Goal: Task Accomplishment & Management: Use online tool/utility

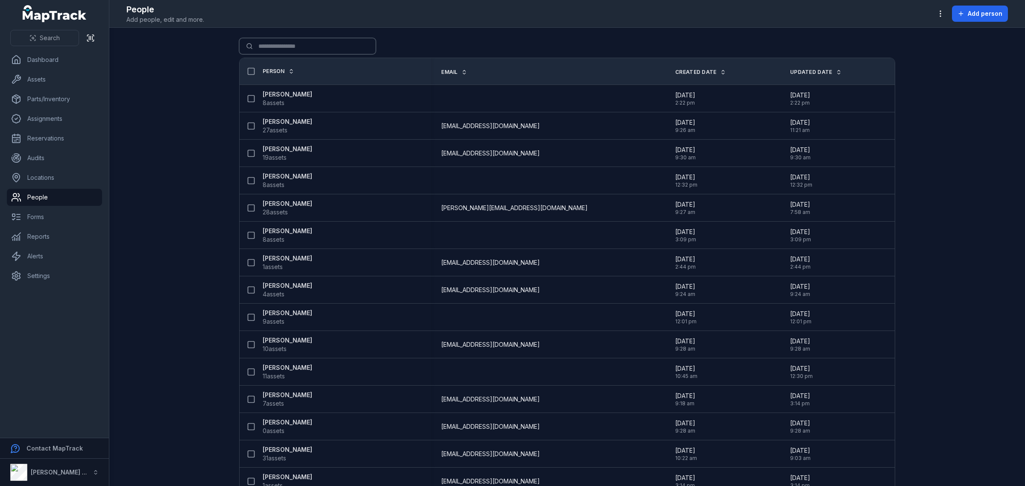
click at [305, 44] on input "Search for people" at bounding box center [307, 46] width 137 height 16
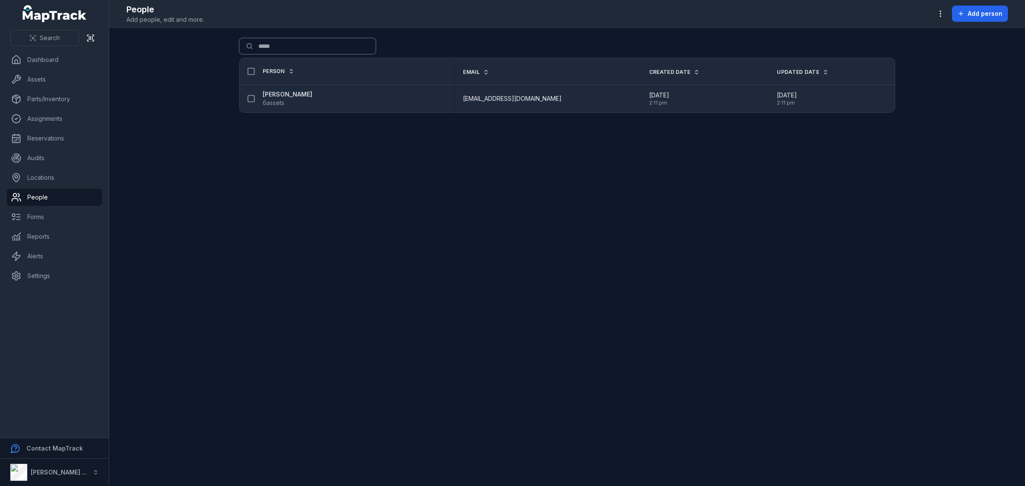
type input "*****"
click at [279, 94] on strong "[PERSON_NAME]" at bounding box center [288, 94] width 50 height 9
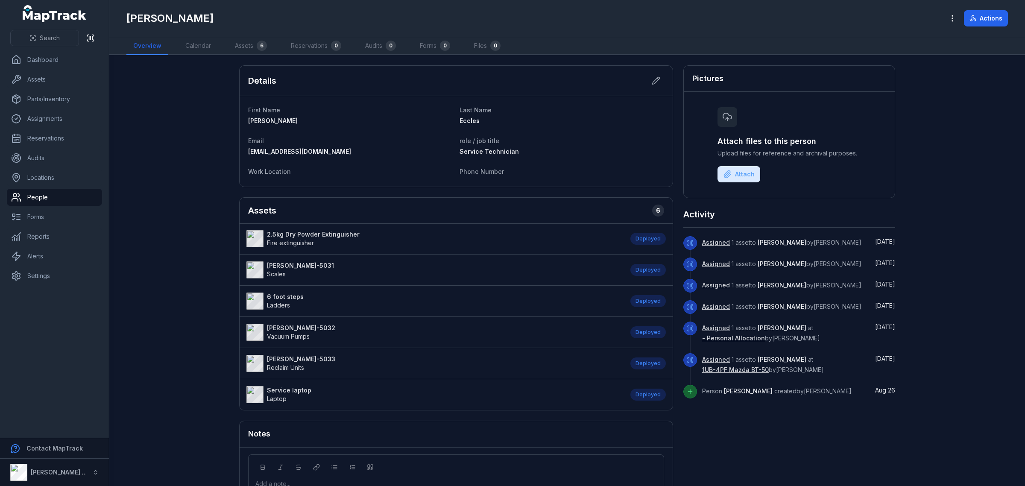
click at [315, 236] on strong "2.5kg Dry Powder Extinguisher" at bounding box center [313, 234] width 93 height 9
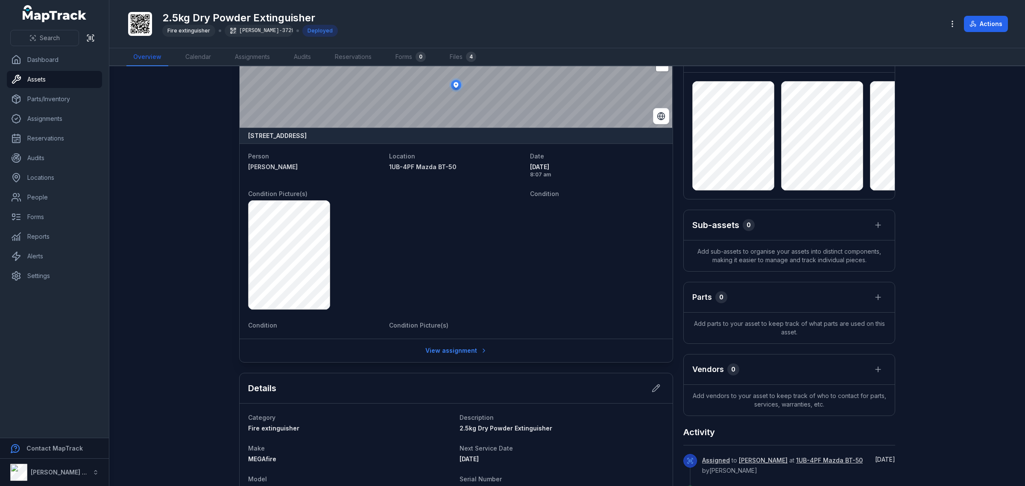
scroll to position [53, 0]
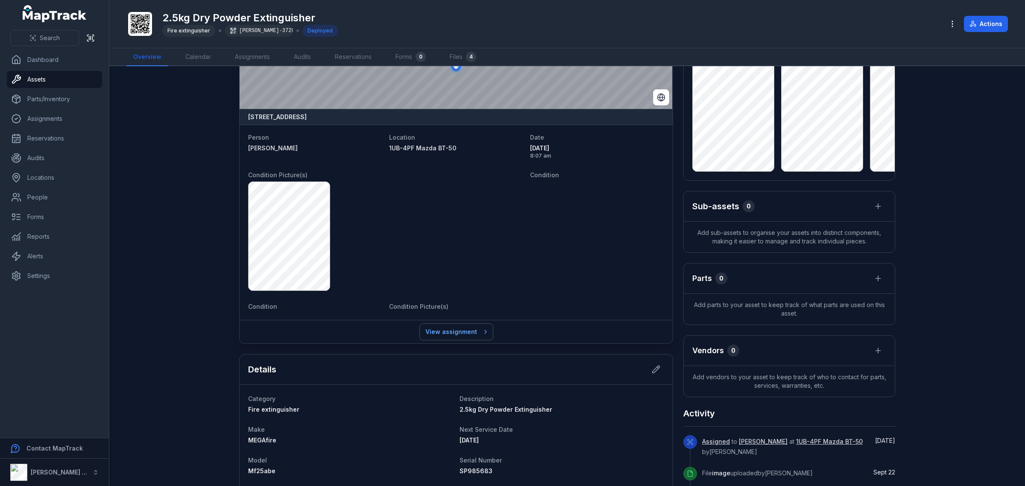
click at [436, 331] on link "View assignment" at bounding box center [456, 332] width 73 height 16
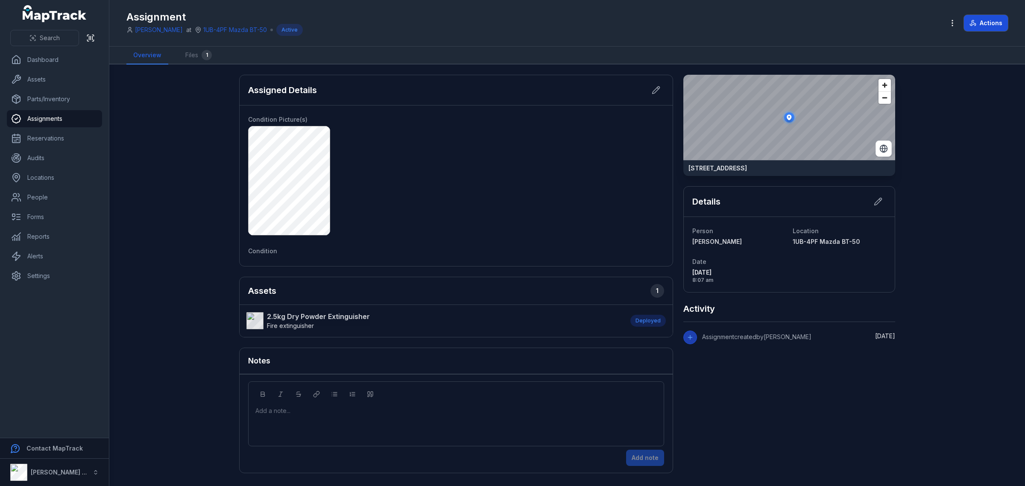
click at [979, 21] on button "Actions" at bounding box center [986, 23] width 44 height 16
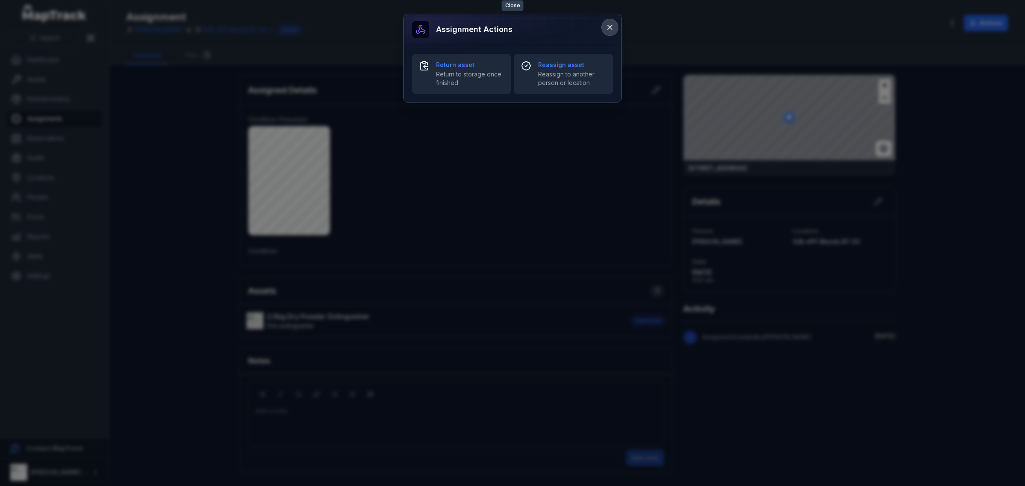
click at [606, 24] on icon at bounding box center [610, 27] width 9 height 9
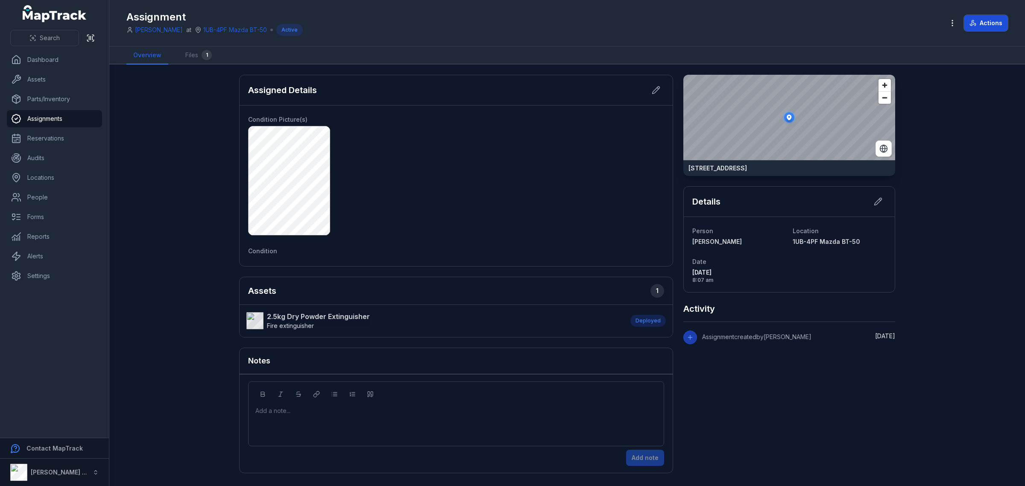
click at [1007, 21] on button "Actions" at bounding box center [986, 23] width 44 height 16
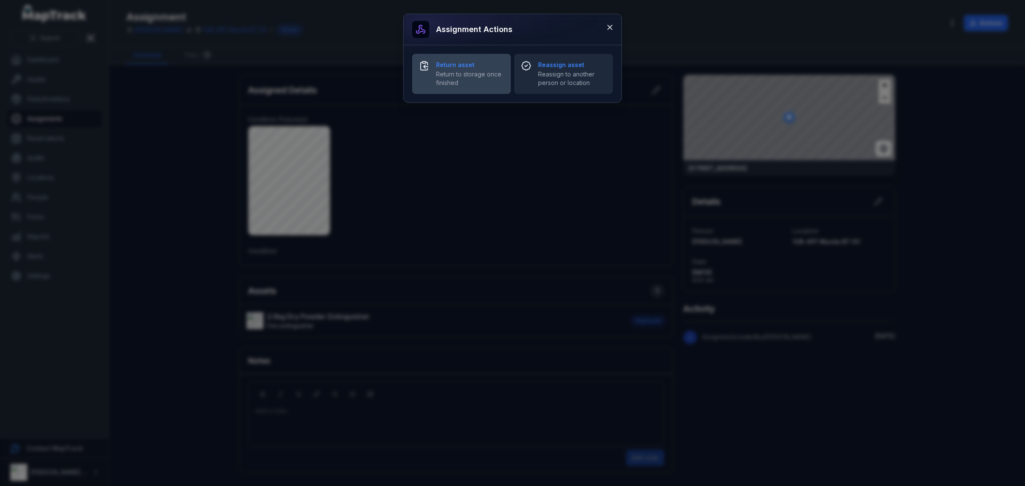
click at [483, 71] on span "Return to storage once finished" at bounding box center [470, 78] width 68 height 17
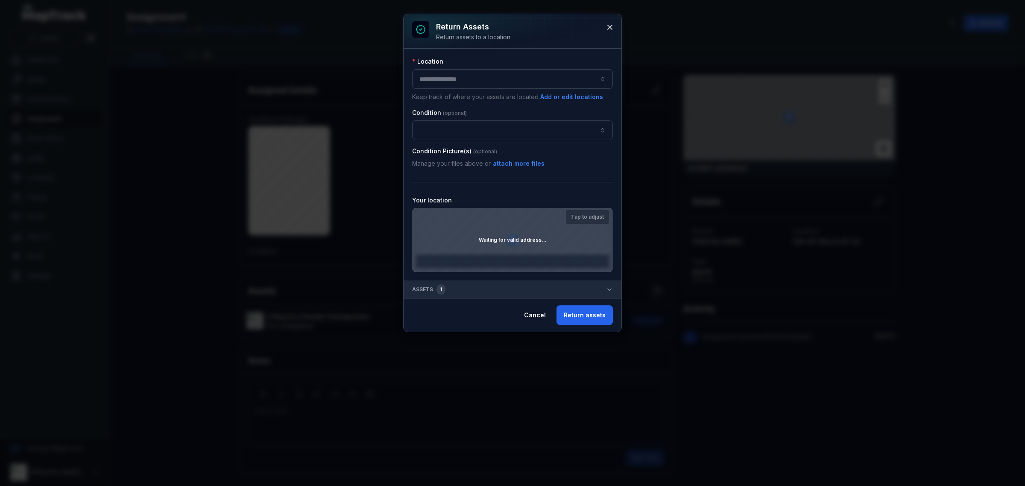
click at [507, 77] on button "button" at bounding box center [512, 79] width 201 height 20
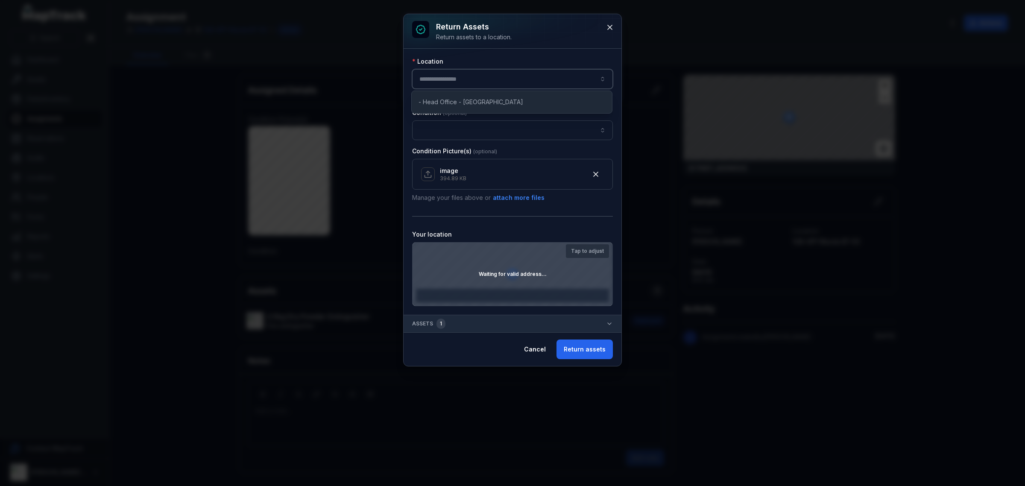
click at [530, 85] on button "button" at bounding box center [512, 79] width 201 height 20
click at [604, 30] on button at bounding box center [610, 27] width 16 height 16
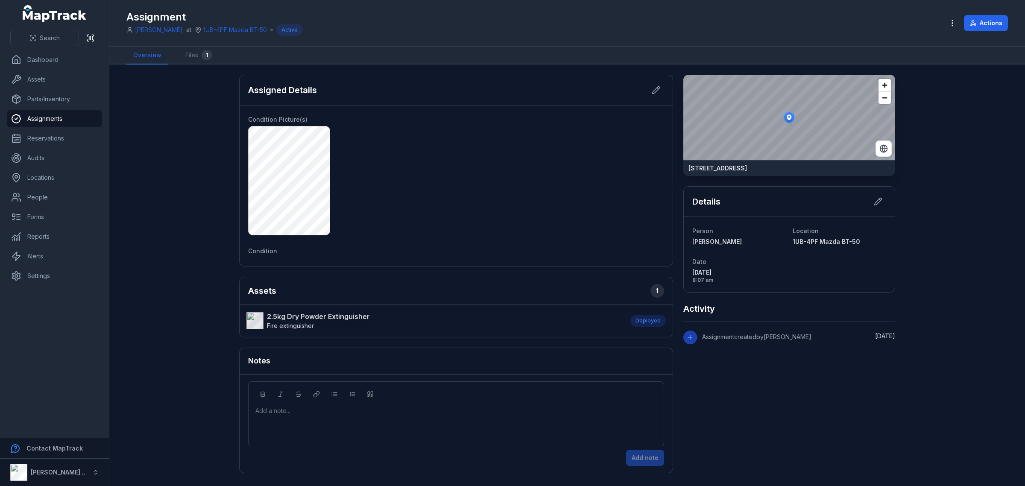
click at [338, 314] on strong "2.5kg Dry Powder Extinguisher" at bounding box center [318, 316] width 103 height 10
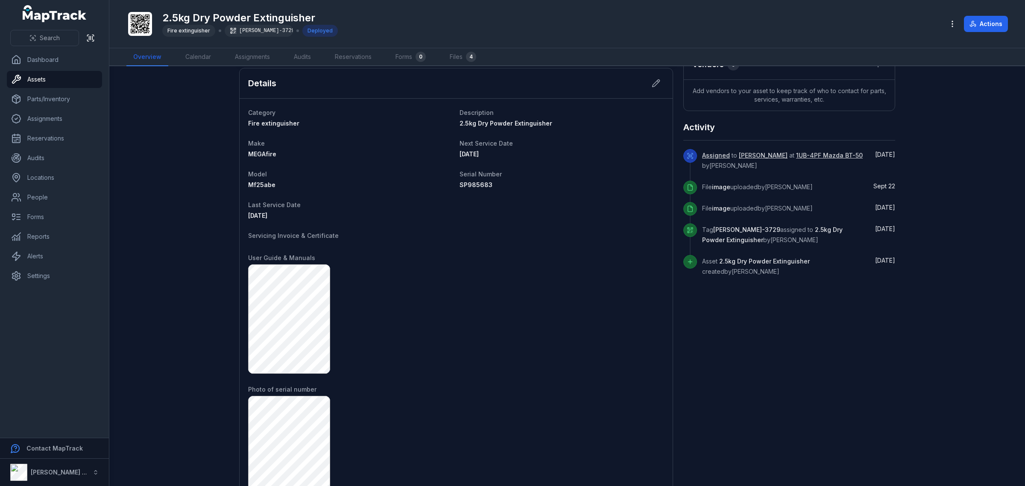
scroll to position [320, 0]
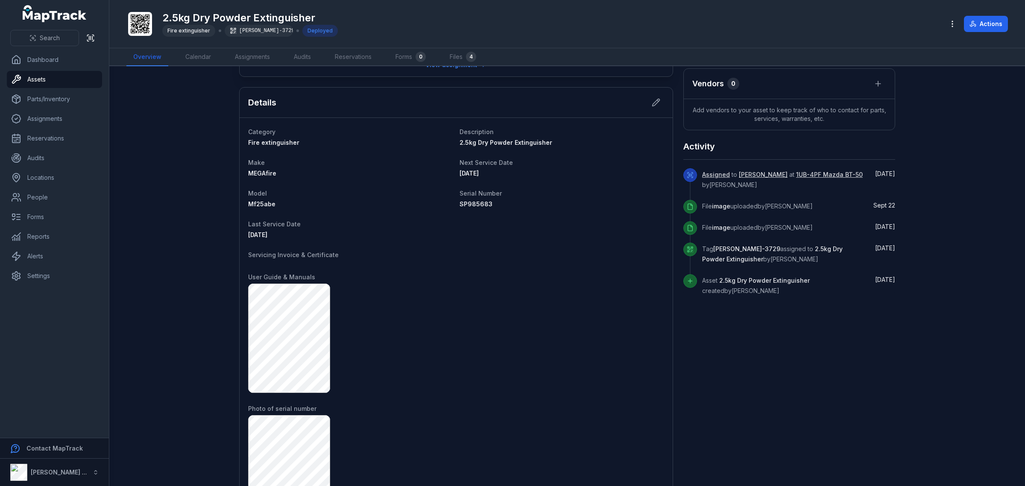
click at [276, 240] on dl "Category Fire extinguisher Description 2.5kg Dry Powder Extinguisher Make MEGAf…" at bounding box center [456, 442] width 416 height 632
click at [288, 237] on div "[DATE]" at bounding box center [350, 235] width 205 height 9
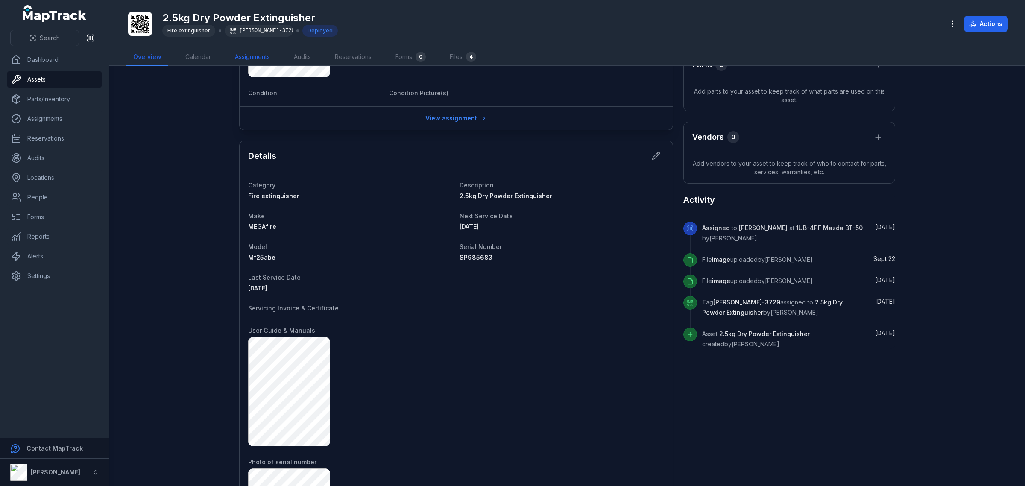
click at [257, 54] on link "Assignments" at bounding box center [252, 57] width 49 height 18
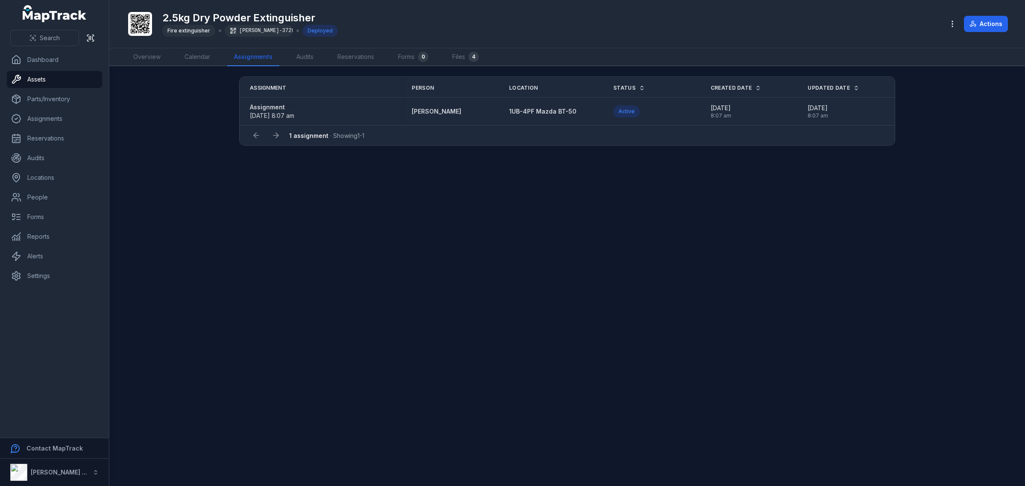
click at [276, 107] on strong "Assignment" at bounding box center [272, 107] width 44 height 9
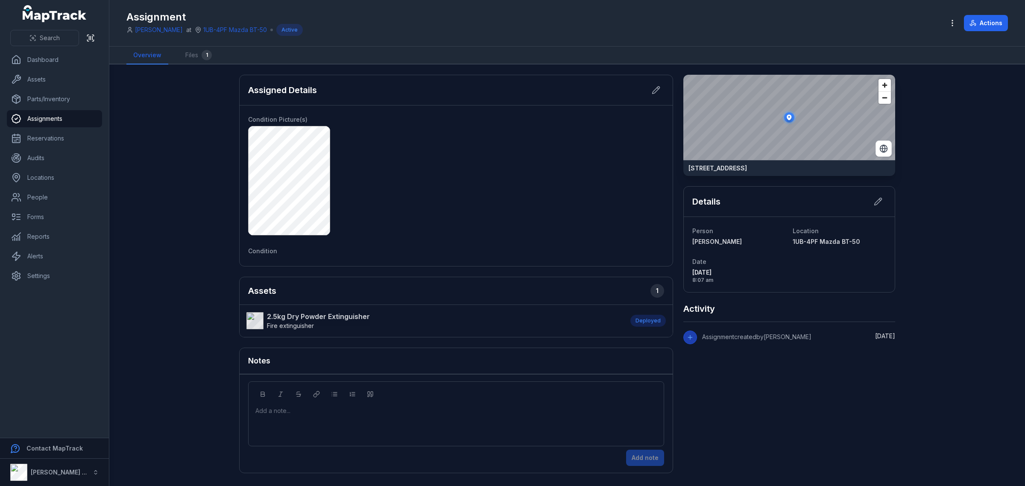
click at [331, 314] on strong "2.5kg Dry Powder Extinguisher" at bounding box center [318, 316] width 103 height 10
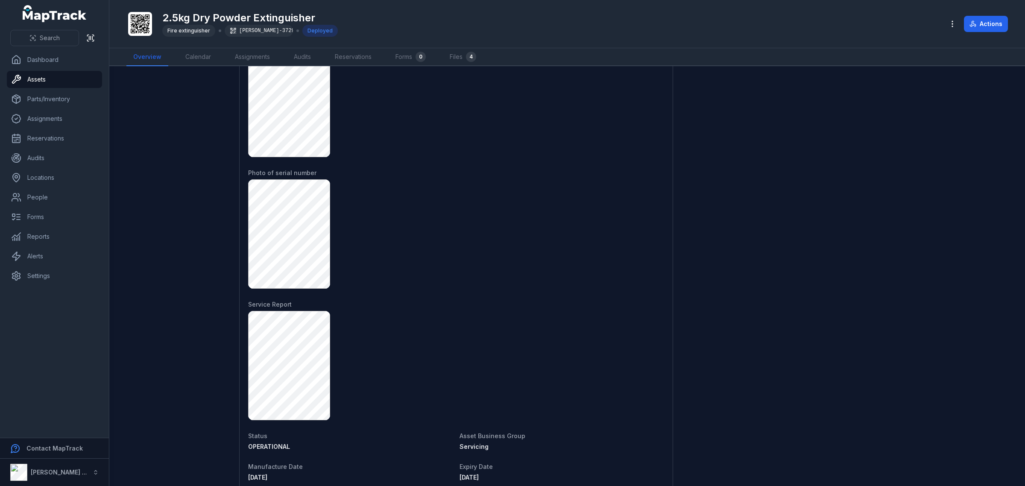
scroll to position [694, 0]
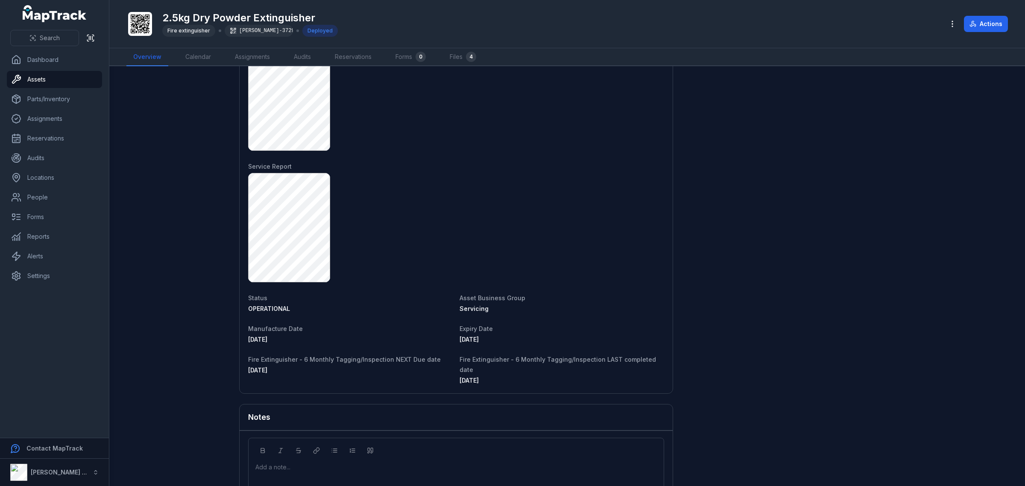
click at [270, 329] on span "Manufacture Date" at bounding box center [275, 328] width 55 height 7
click at [489, 346] on dl "Category Fire extinguisher Description 2.5kg Dry Powder Extinguisher Make MEGAf…" at bounding box center [456, 69] width 416 height 632
click at [490, 340] on div "[DATE]" at bounding box center [562, 339] width 205 height 9
drag, startPoint x: 495, startPoint y: 341, endPoint x: 446, endPoint y: 342, distance: 49.1
click at [446, 342] on dl "Category Fire extinguisher Description 2.5kg Dry Powder Extinguisher Make MEGAf…" at bounding box center [456, 69] width 416 height 632
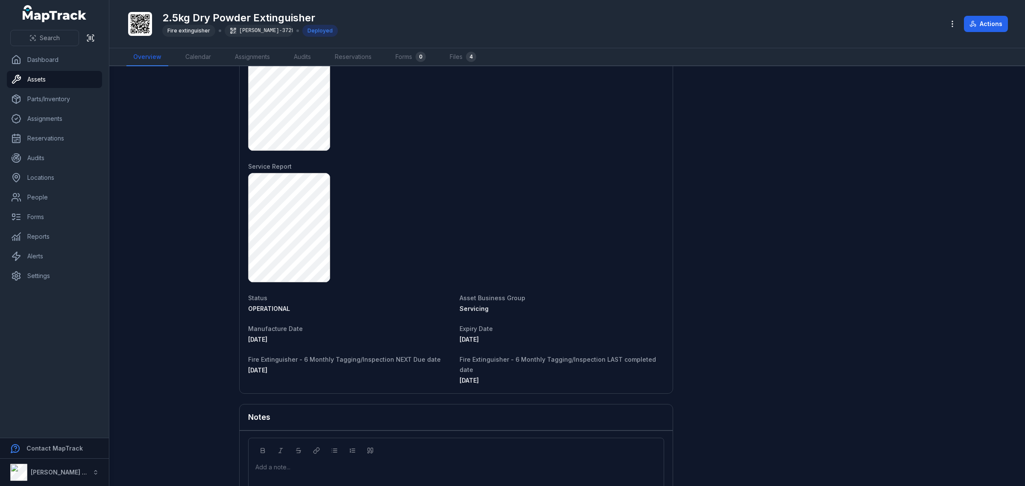
click at [460, 340] on span "[DATE]" at bounding box center [469, 339] width 19 height 7
click at [473, 340] on span "[DATE]" at bounding box center [469, 339] width 19 height 7
drag, startPoint x: 490, startPoint y: 340, endPoint x: 454, endPoint y: 342, distance: 35.9
click at [454, 342] on dl "Category Fire extinguisher Description 2.5kg Dry Powder Extinguisher Make MEGAf…" at bounding box center [456, 69] width 416 height 632
drag, startPoint x: 695, startPoint y: 407, endPoint x: 694, endPoint y: 411, distance: 4.4
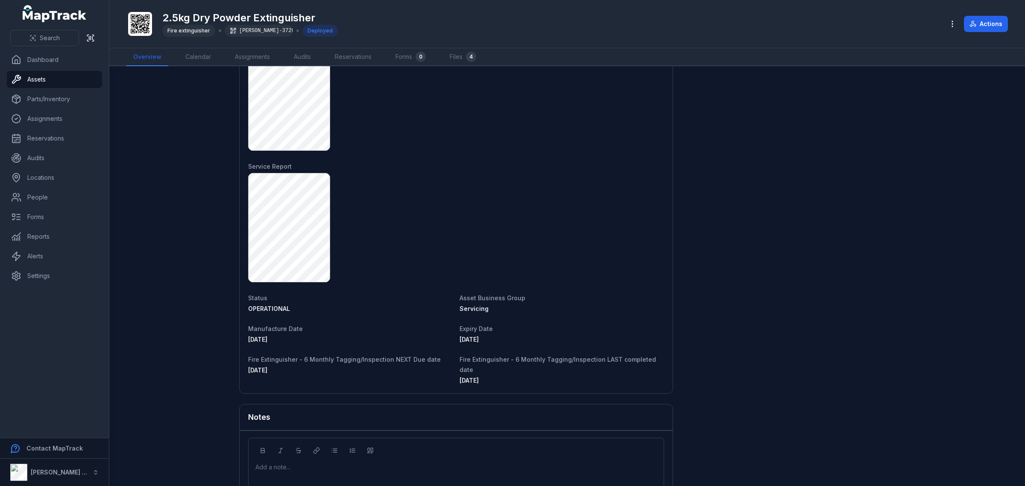
click at [263, 372] on span "[DATE]" at bounding box center [257, 369] width 19 height 7
drag, startPoint x: 292, startPoint y: 368, endPoint x: 227, endPoint y: 376, distance: 65.4
click at [234, 372] on main "[STREET_ADDRESS] Person [PERSON_NAME] Location 1UB-4PF Mazda BT-50 Date [DATE] …" at bounding box center [567, 276] width 916 height 420
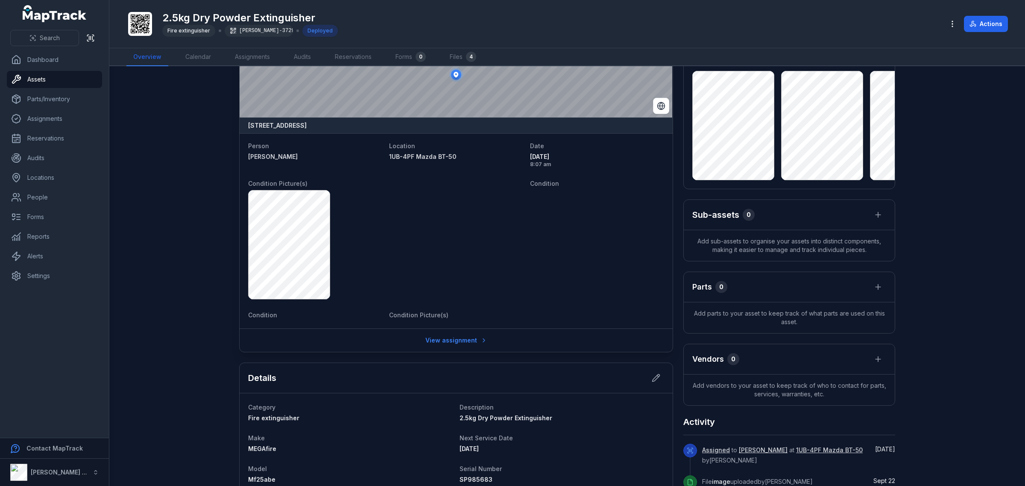
scroll to position [0, 0]
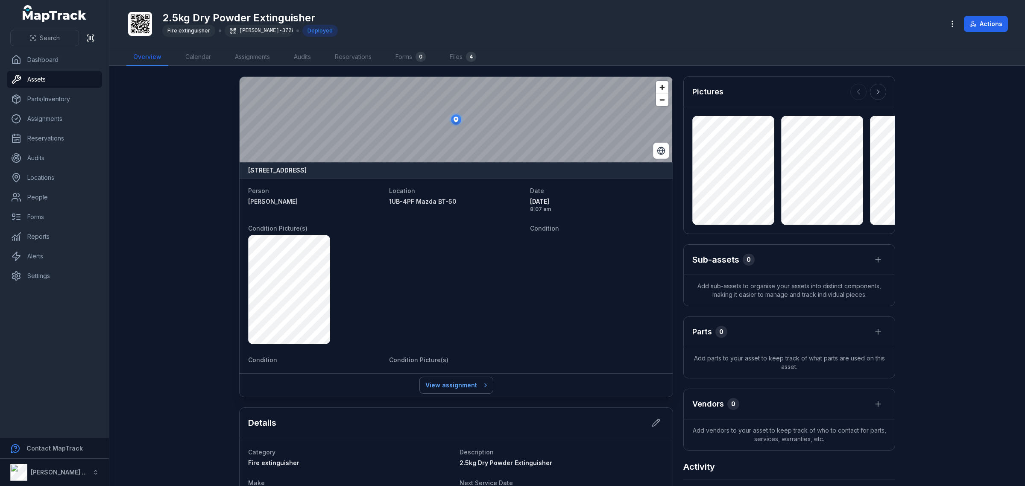
click at [436, 387] on link "View assignment" at bounding box center [456, 385] width 73 height 16
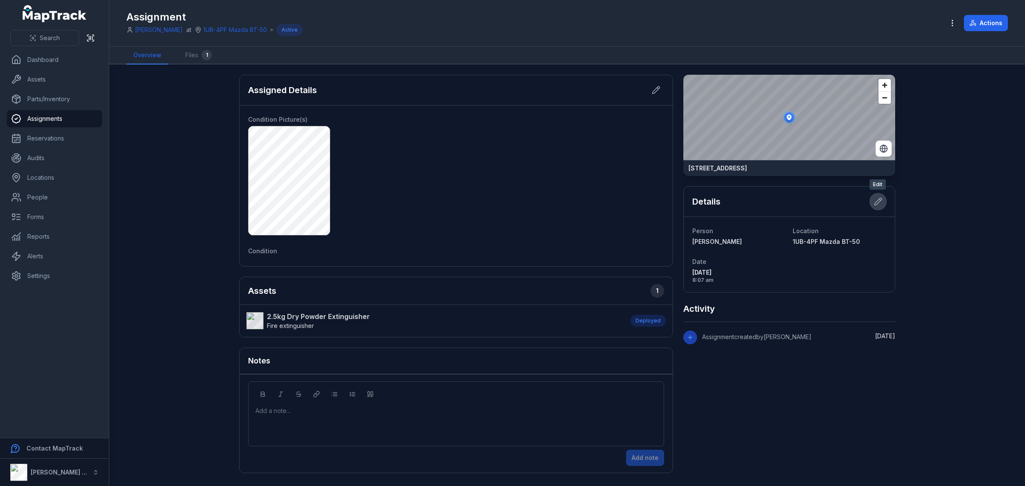
click at [882, 198] on button at bounding box center [878, 201] width 16 height 16
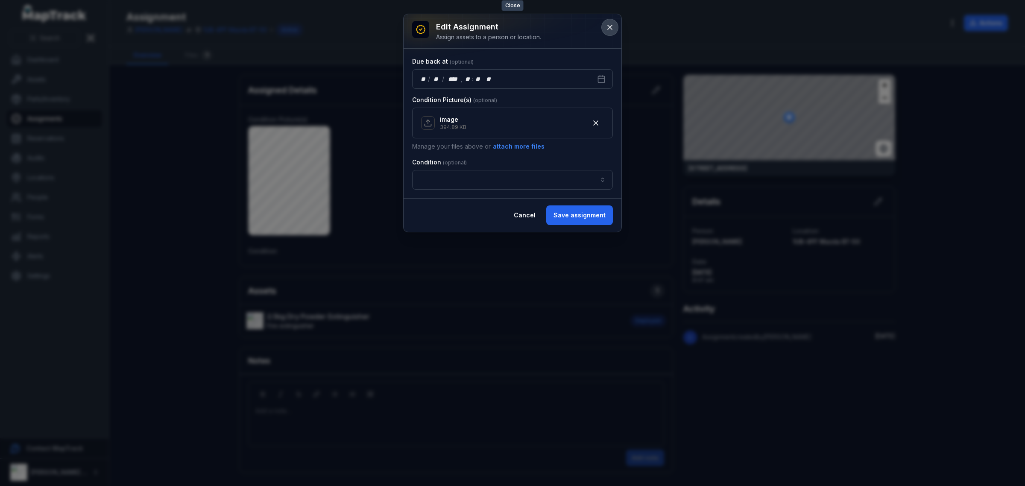
click at [605, 27] on button at bounding box center [610, 27] width 16 height 16
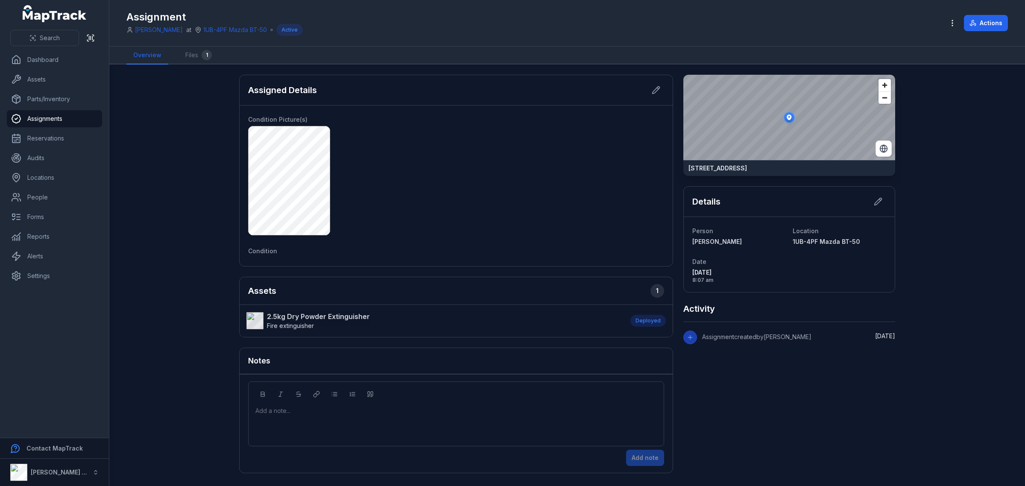
click at [722, 241] on strong "[PERSON_NAME]" at bounding box center [739, 241] width 94 height 9
click at [336, 319] on strong "2.5kg Dry Powder Extinguisher" at bounding box center [318, 316] width 103 height 10
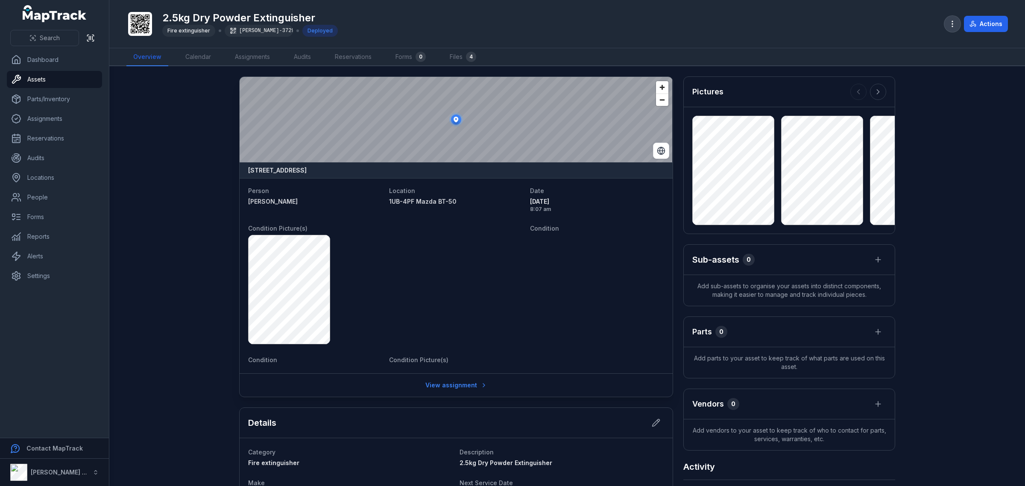
click at [946, 21] on button "button" at bounding box center [952, 24] width 16 height 16
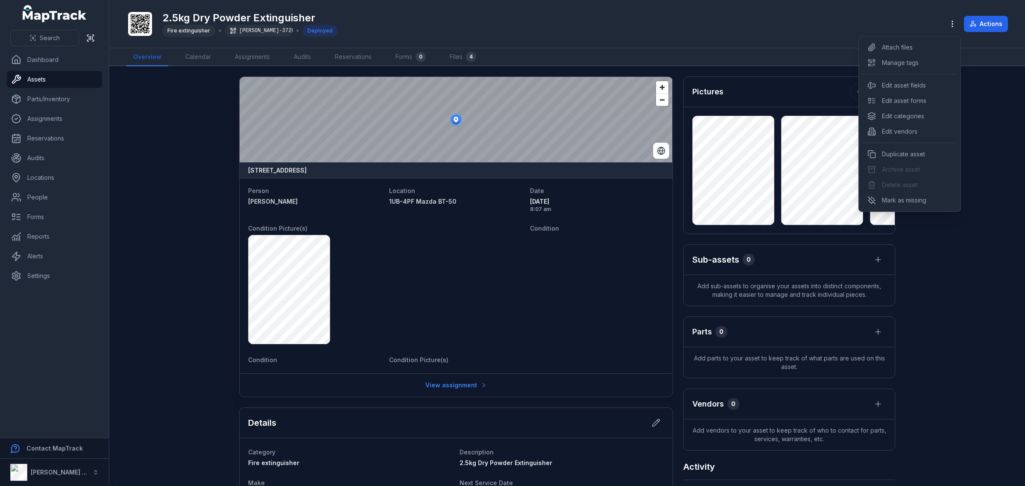
click at [973, 265] on div "Toggle Navigation 2.5kg Dry Powder Extinguisher Fire extinguisher [PERSON_NAME]…" at bounding box center [567, 243] width 916 height 486
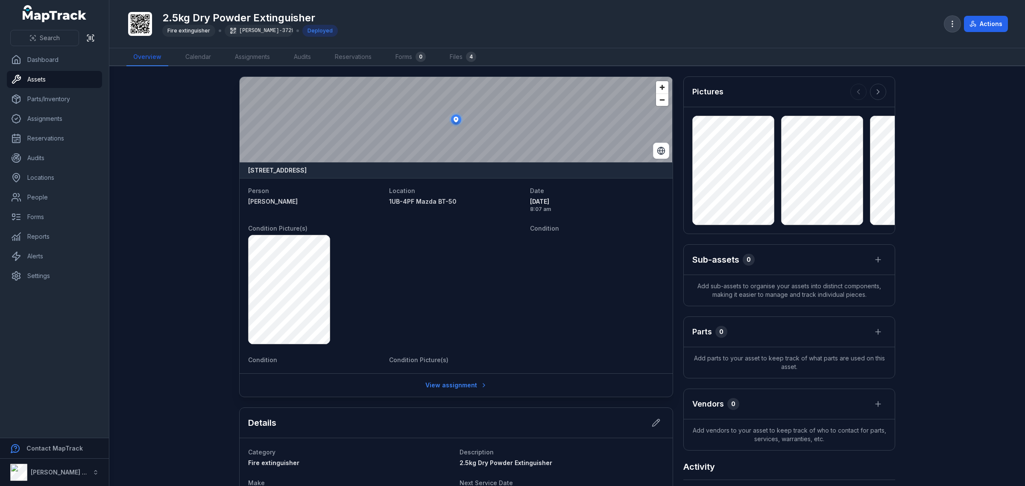
click at [952, 20] on icon "button" at bounding box center [952, 24] width 9 height 9
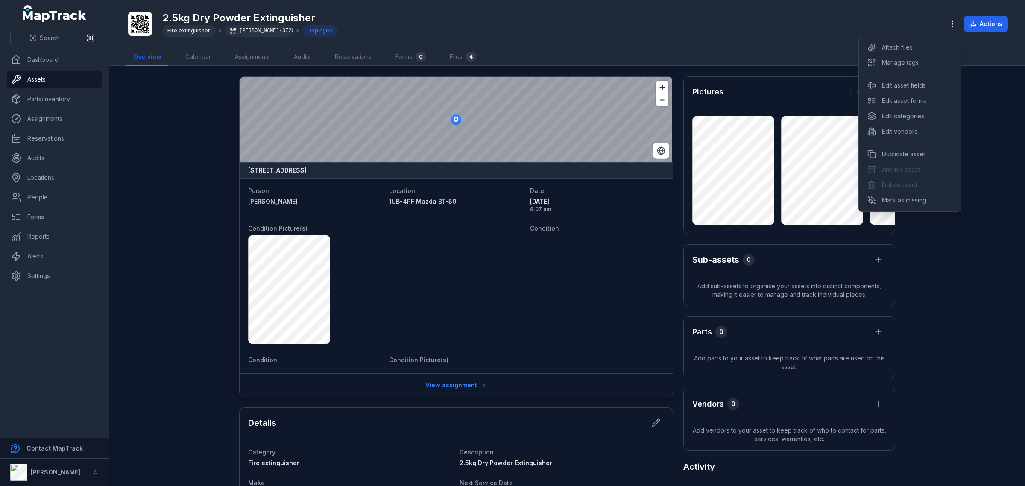
click at [940, 243] on div "Toggle Navigation 2.5kg Dry Powder Extinguisher Fire extinguisher [PERSON_NAME]…" at bounding box center [567, 243] width 916 height 486
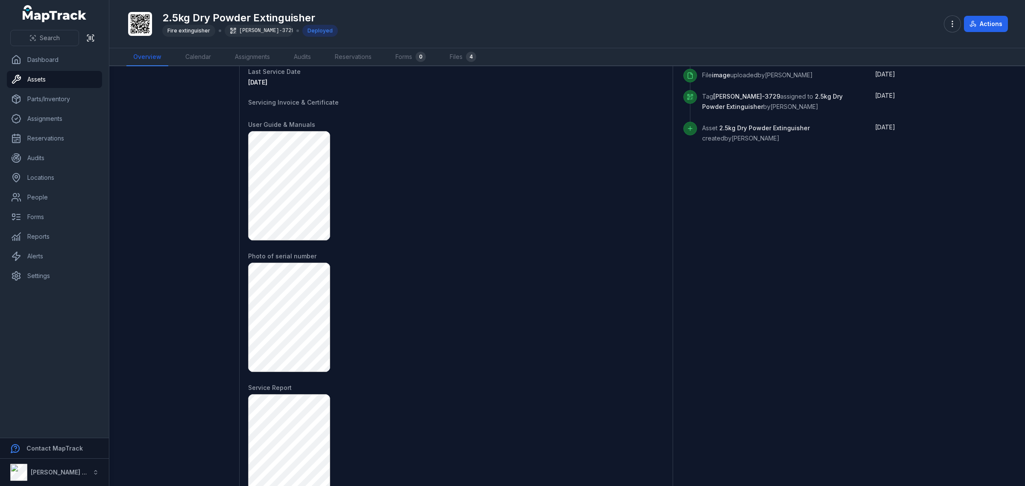
scroll to position [472, 0]
click at [239, 52] on link "Assignments" at bounding box center [252, 57] width 49 height 18
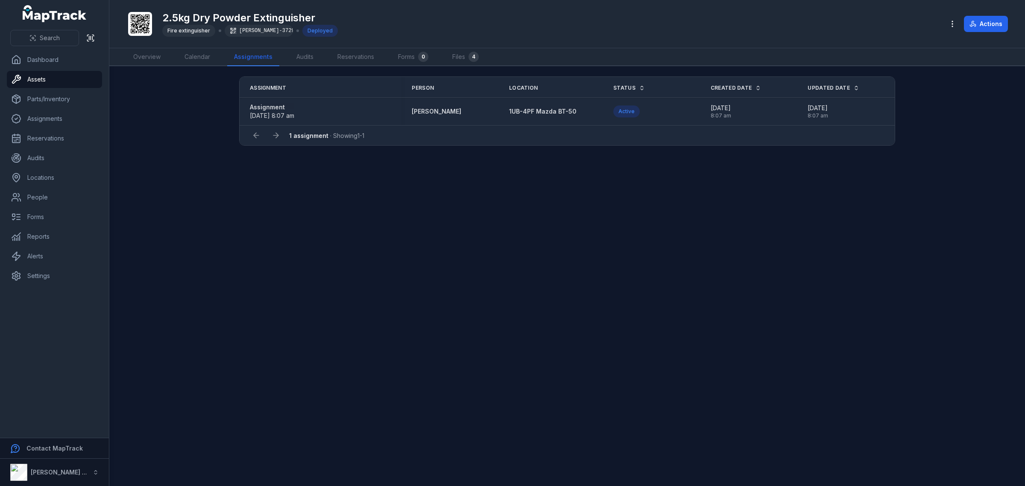
click at [267, 104] on strong "Assignment" at bounding box center [272, 107] width 44 height 9
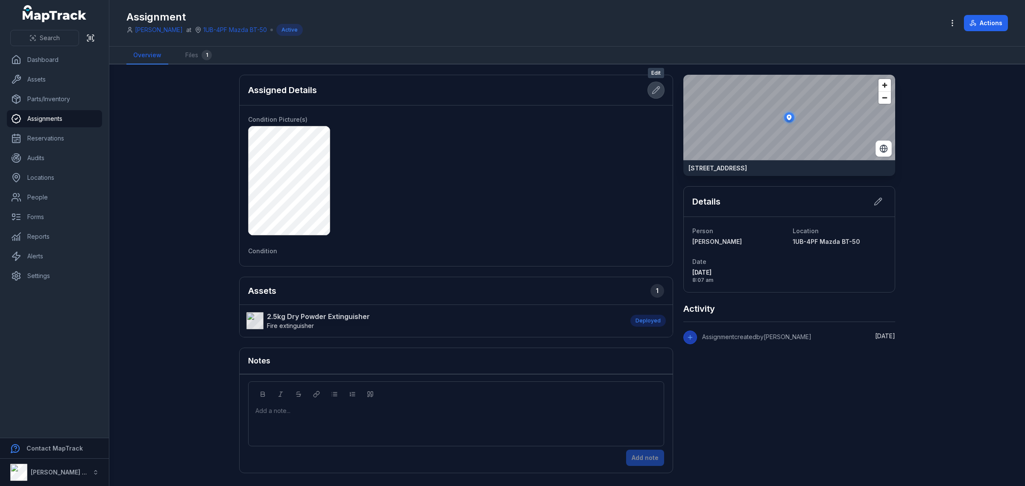
click at [661, 94] on button at bounding box center [656, 90] width 16 height 16
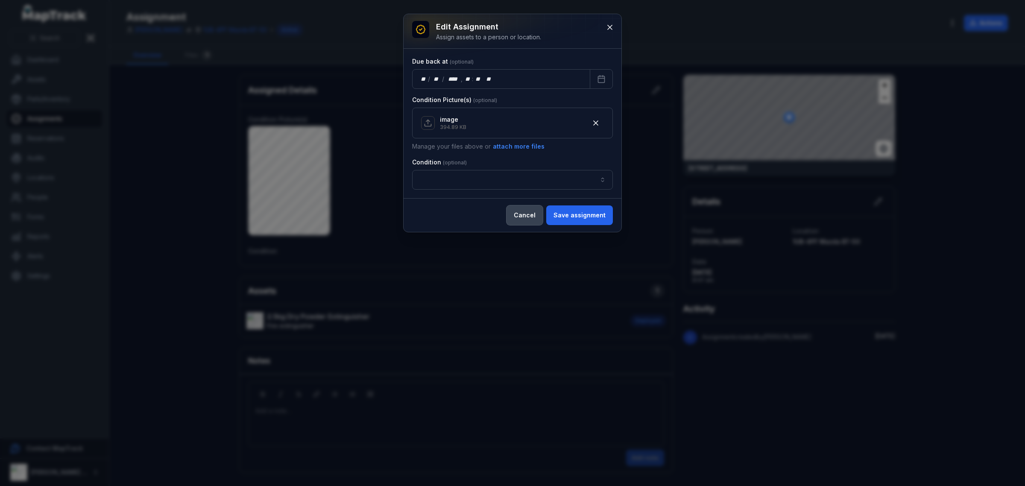
click at [533, 212] on button "Cancel" at bounding box center [525, 215] width 36 height 20
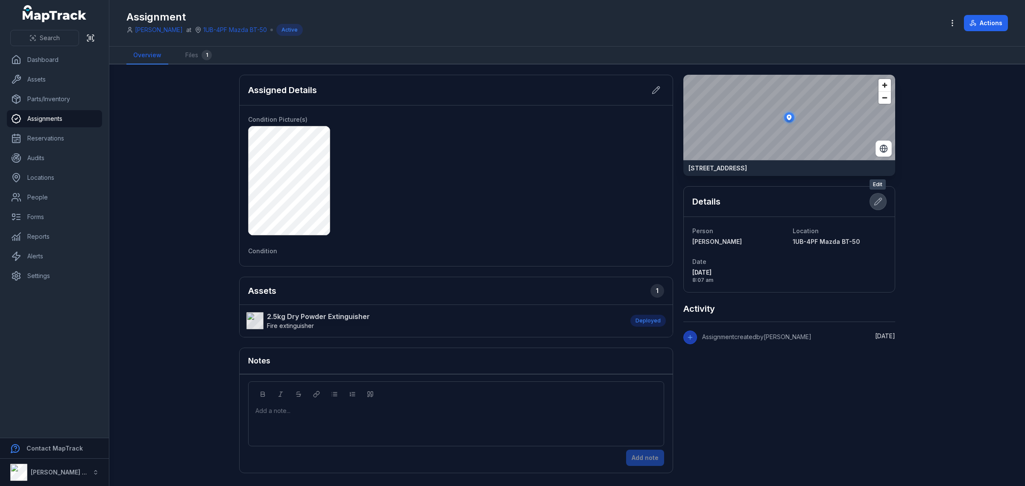
click at [877, 200] on icon at bounding box center [878, 201] width 7 height 7
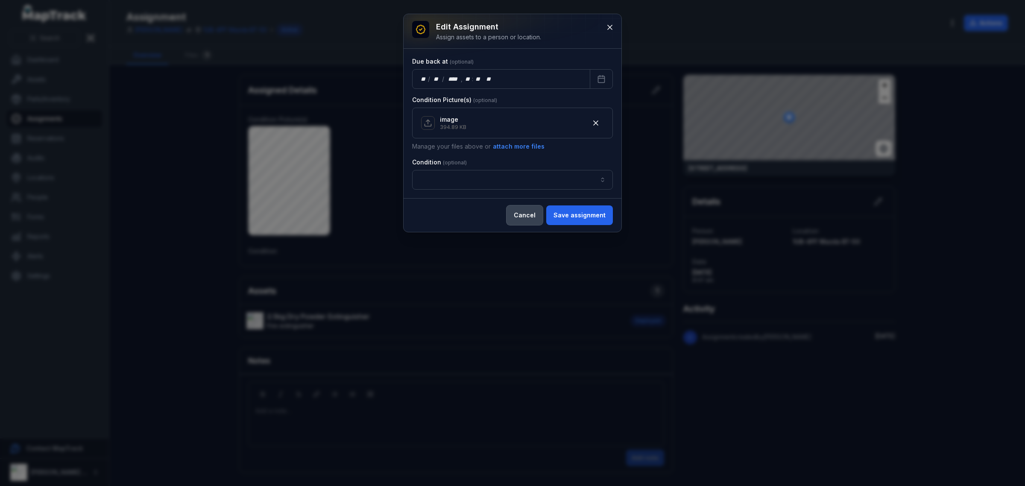
click at [524, 214] on button "Cancel" at bounding box center [525, 215] width 36 height 20
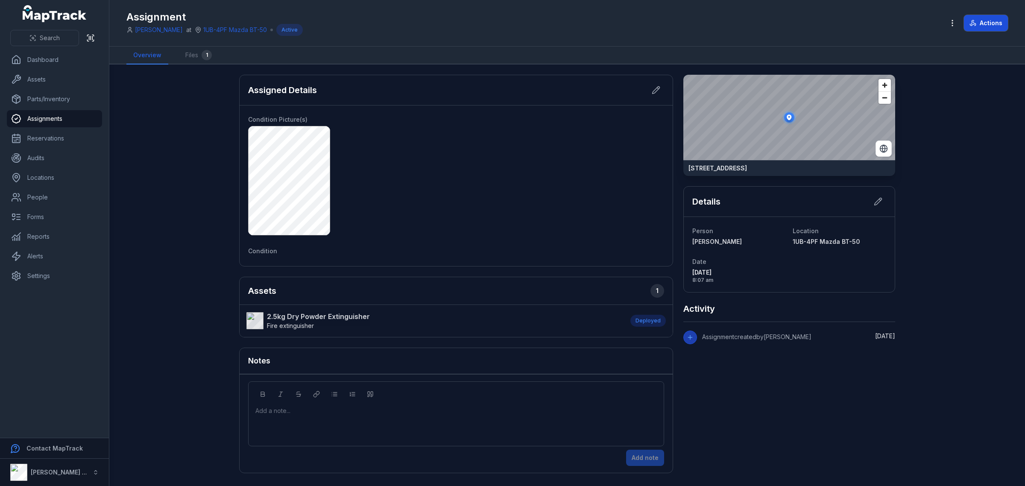
click at [987, 26] on button "Actions" at bounding box center [986, 23] width 44 height 16
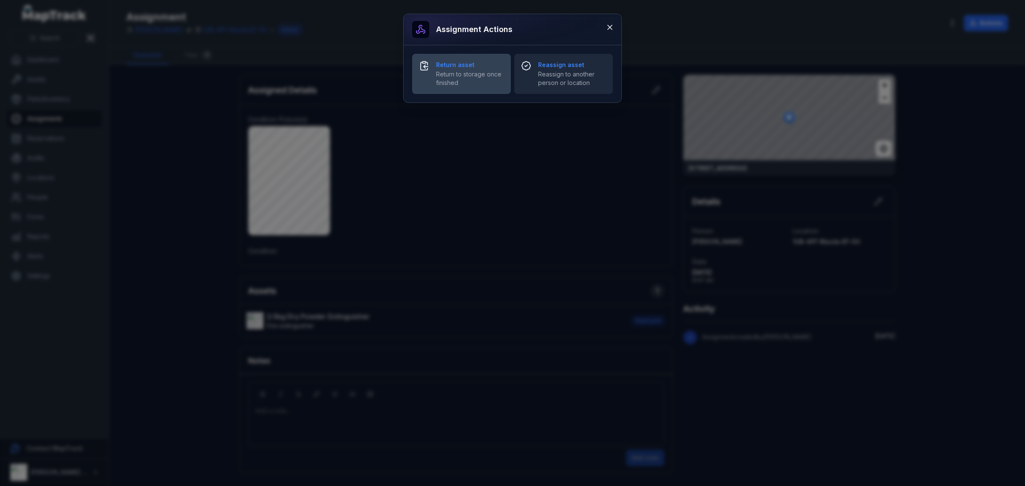
click at [478, 70] on span "Return to storage once finished" at bounding box center [470, 78] width 68 height 17
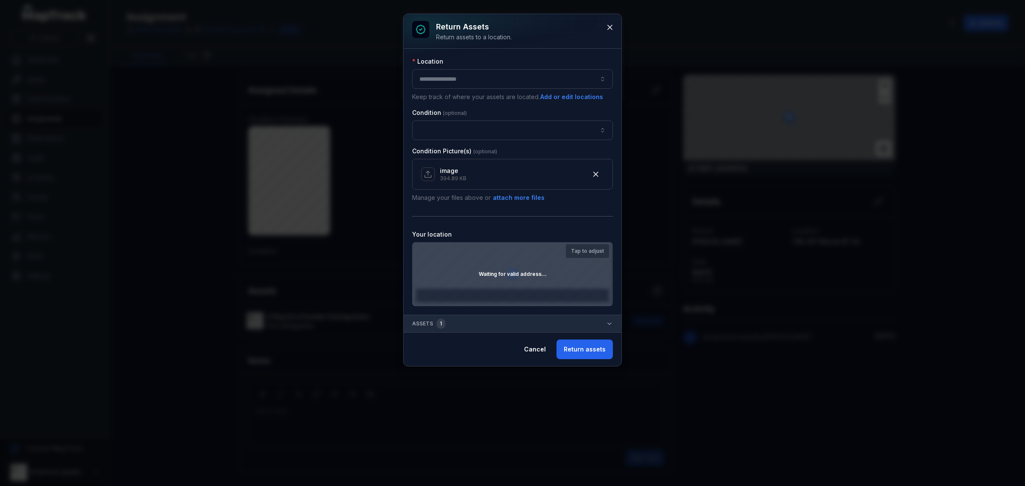
click at [507, 73] on button "button" at bounding box center [512, 79] width 201 height 20
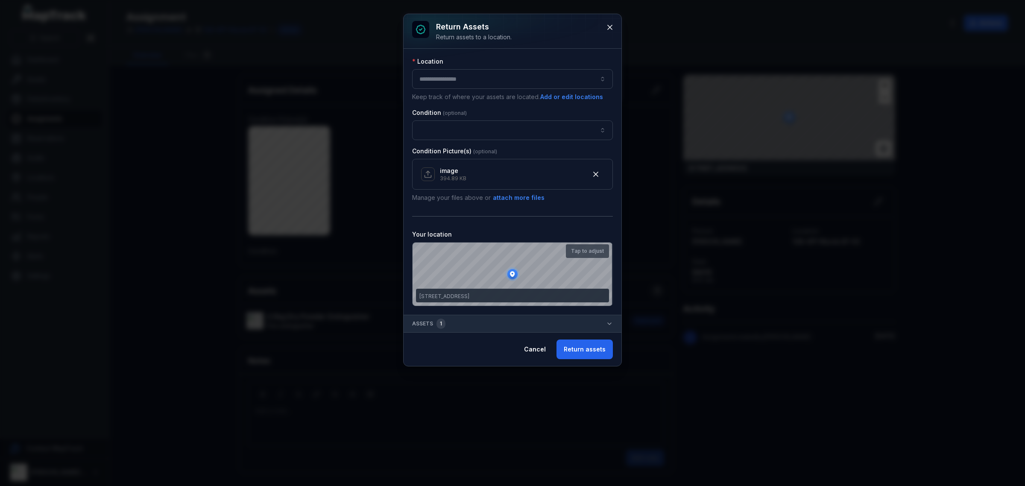
click at [485, 80] on button "button" at bounding box center [512, 79] width 201 height 20
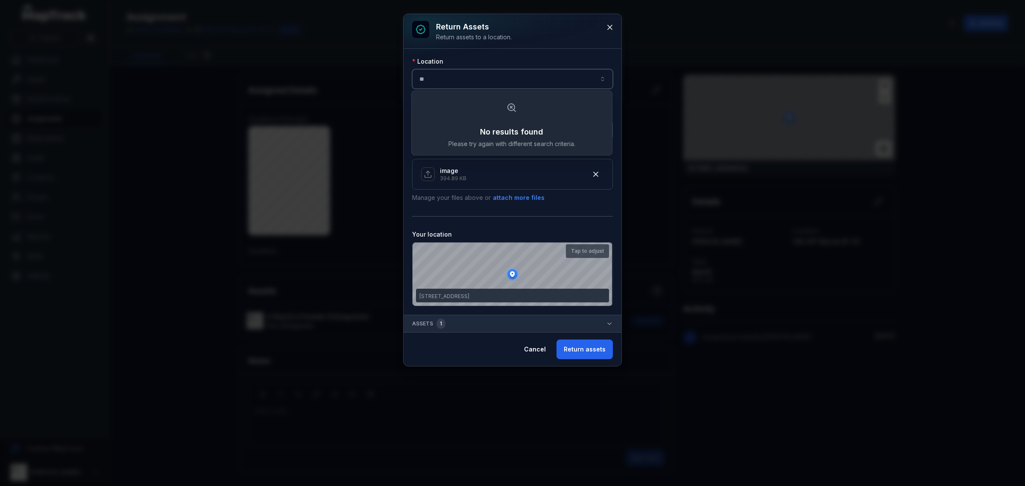
type input "*"
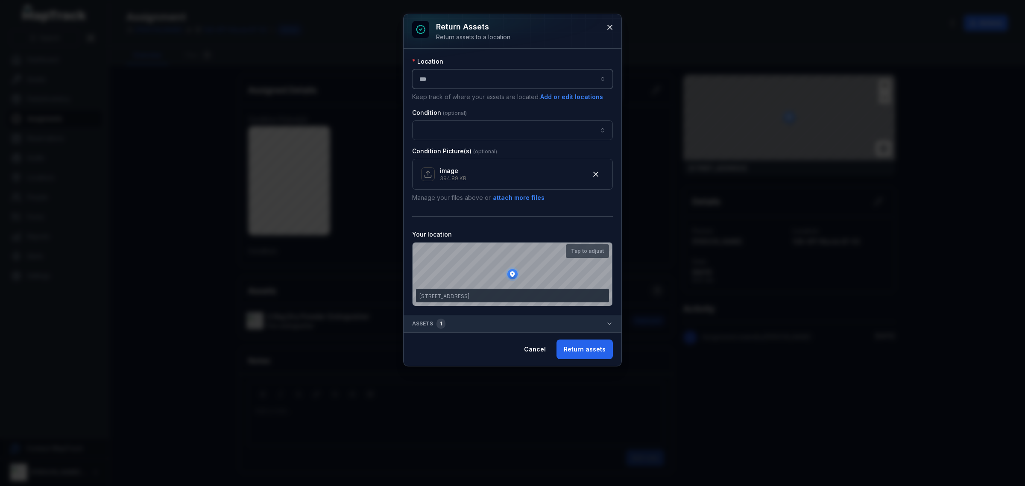
click at [465, 86] on button "***" at bounding box center [512, 79] width 201 height 20
type input "***"
click at [552, 100] on div "- Head Office - [GEOGRAPHIC_DATA]" at bounding box center [511, 101] width 197 height 15
type input "**********"
click at [453, 132] on button "button" at bounding box center [512, 130] width 201 height 20
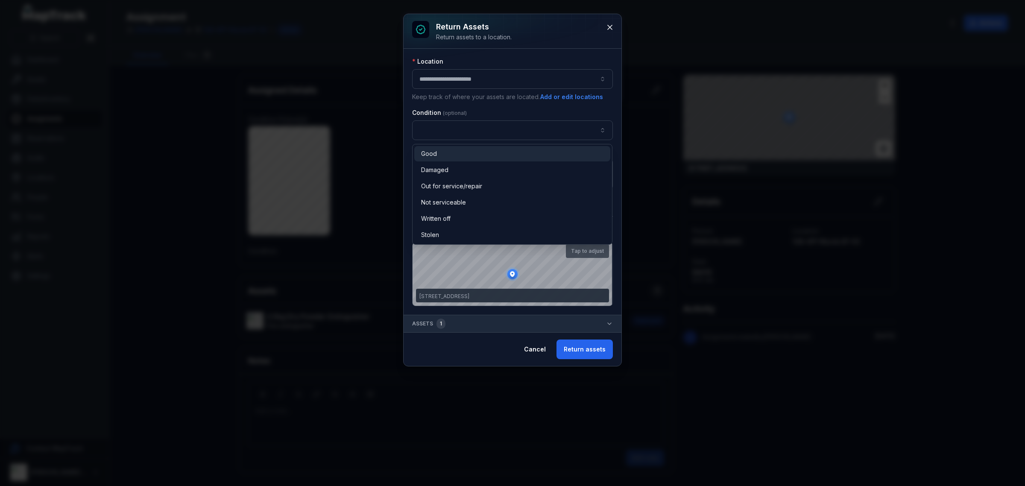
click at [454, 154] on div "Good" at bounding box center [512, 153] width 182 height 9
click at [584, 355] on div "**********" at bounding box center [513, 190] width 218 height 352
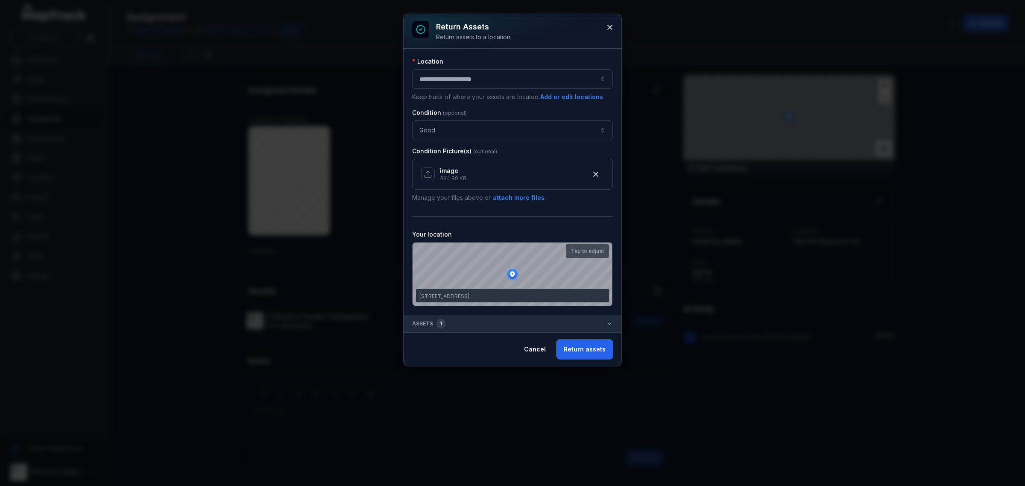
click at [584, 354] on button "Return assets" at bounding box center [585, 350] width 56 height 20
